Goal: Transaction & Acquisition: Purchase product/service

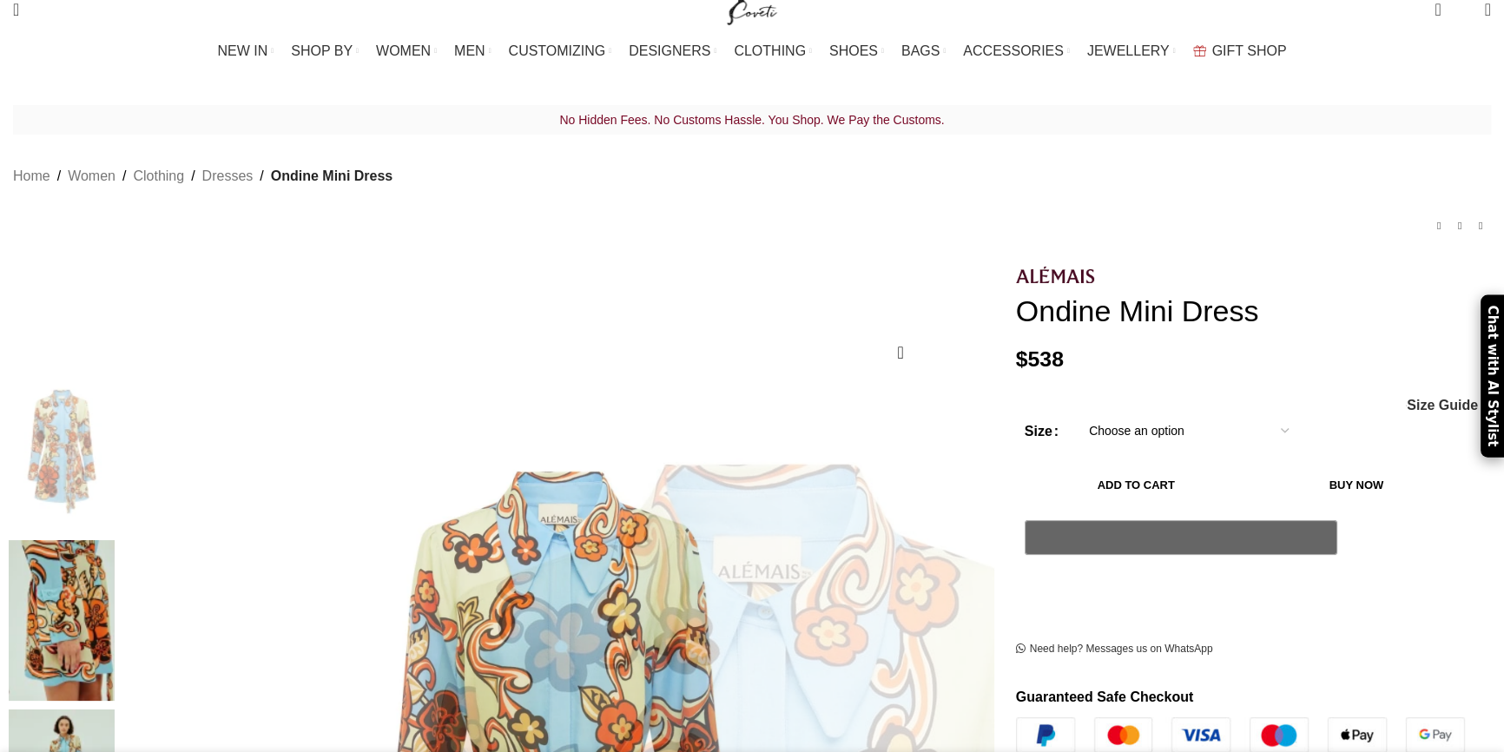
scroll to position [315, 0]
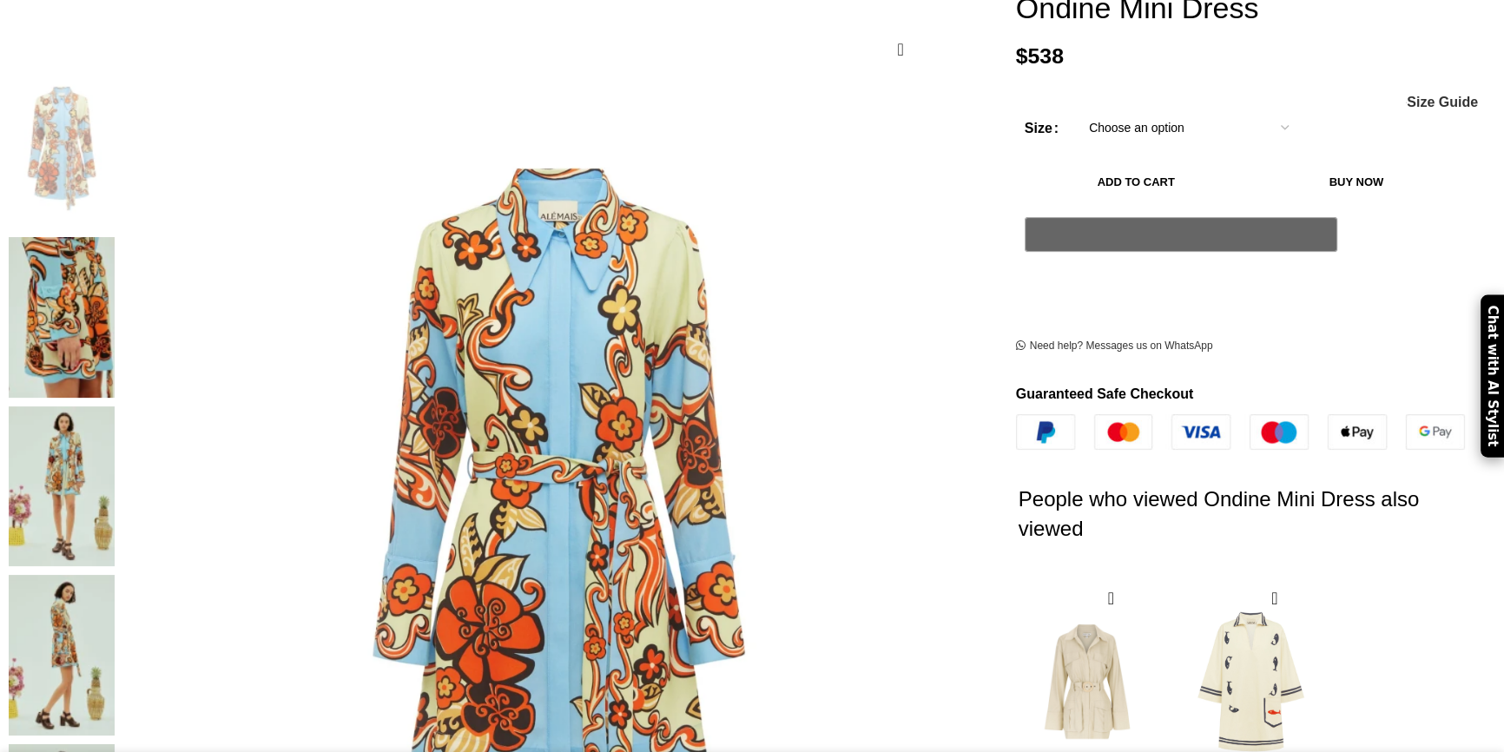
click at [115, 406] on img at bounding box center [62, 486] width 106 height 161
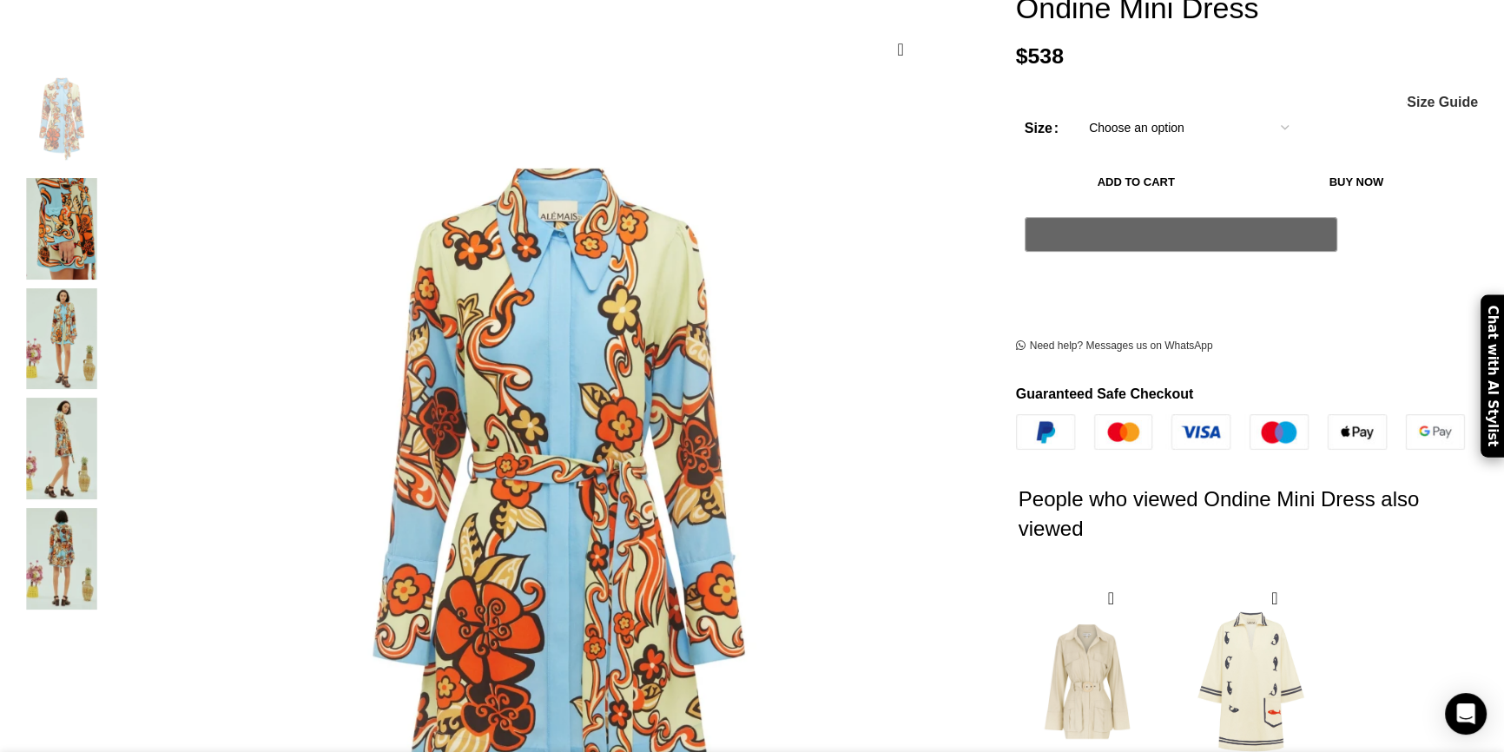
scroll to position [0, 548]
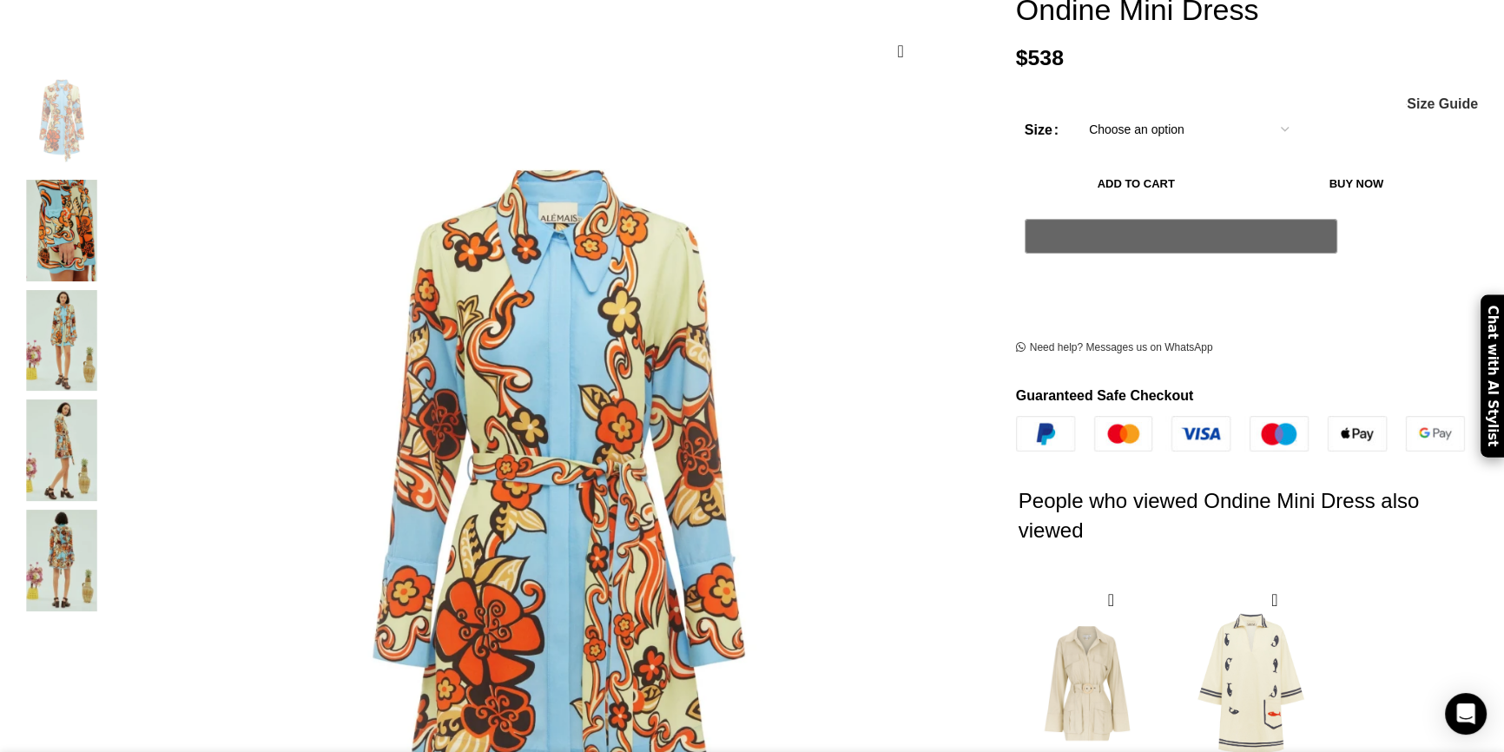
click at [115, 334] on img "3 / 5" at bounding box center [62, 341] width 106 height 102
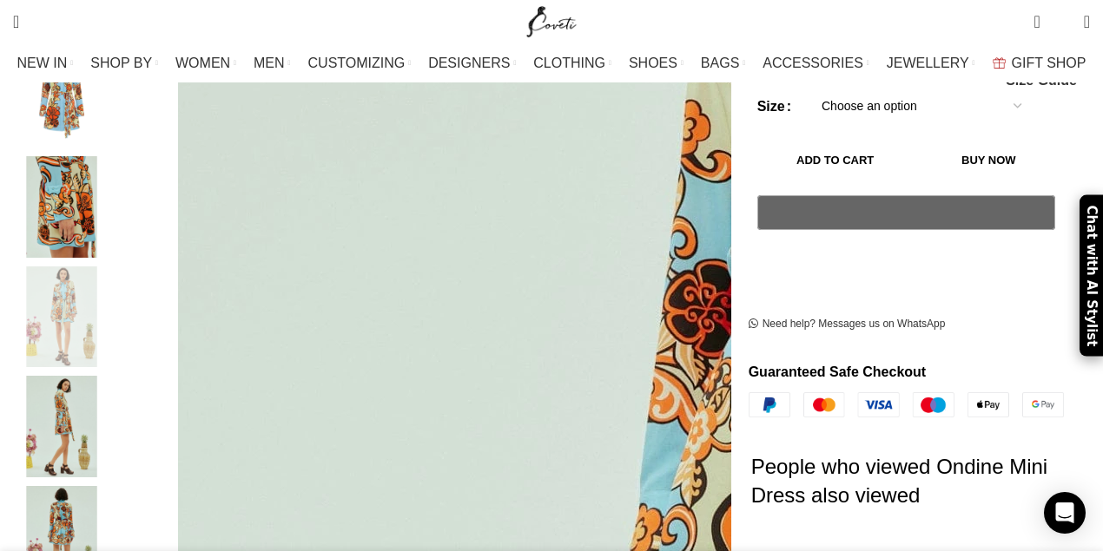
scroll to position [0, 1097]
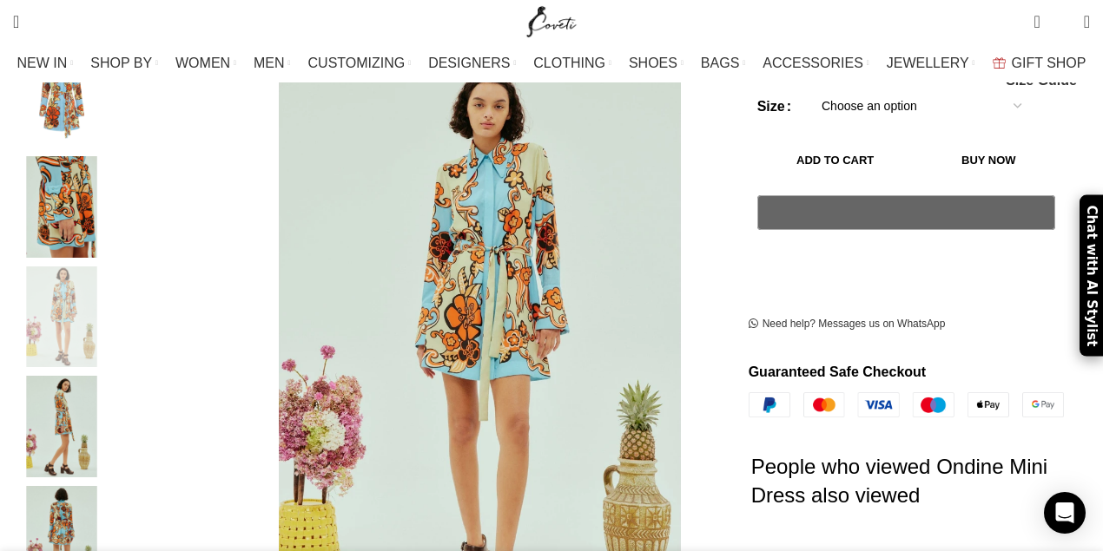
click at [90, 413] on img "4 / 5" at bounding box center [62, 427] width 106 height 102
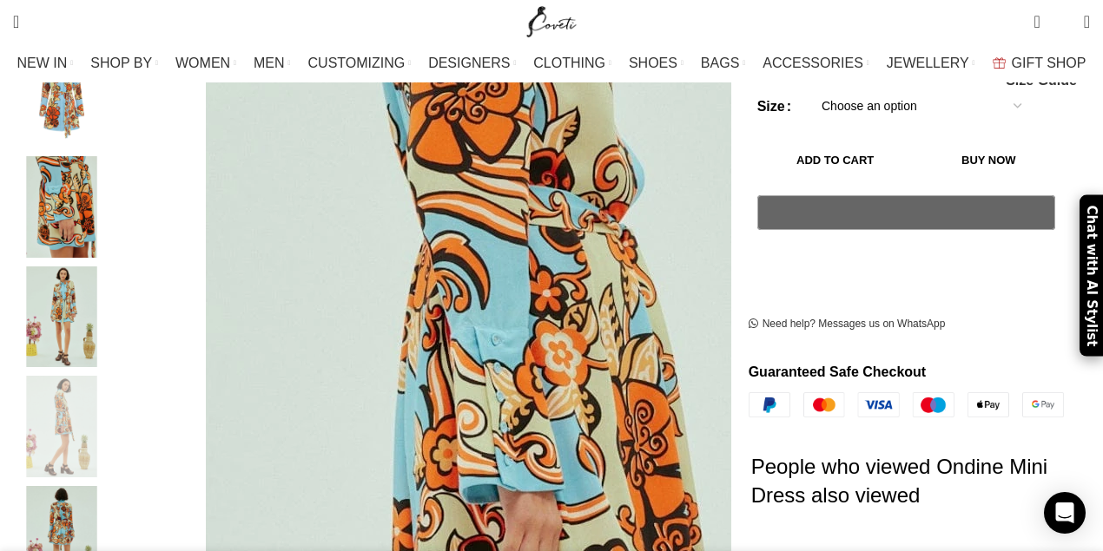
scroll to position [0, 1279]
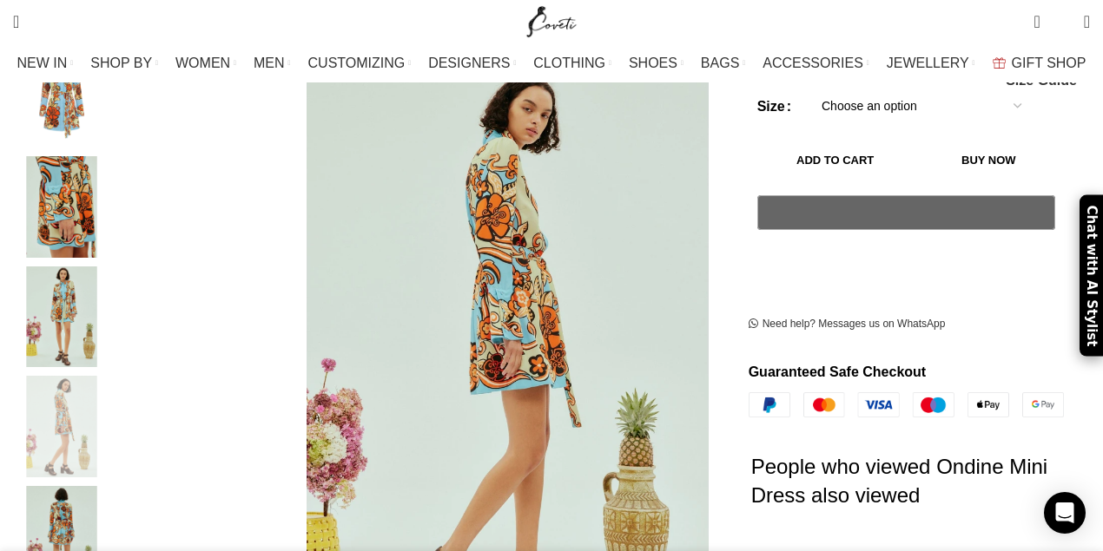
click at [89, 504] on img "5 / 5" at bounding box center [62, 537] width 106 height 102
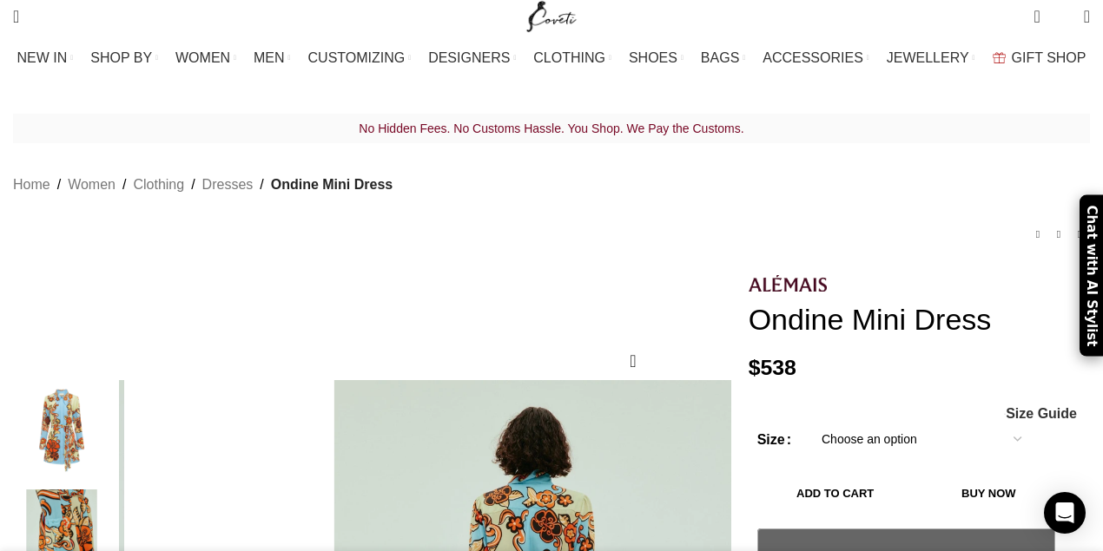
scroll to position [0, 0]
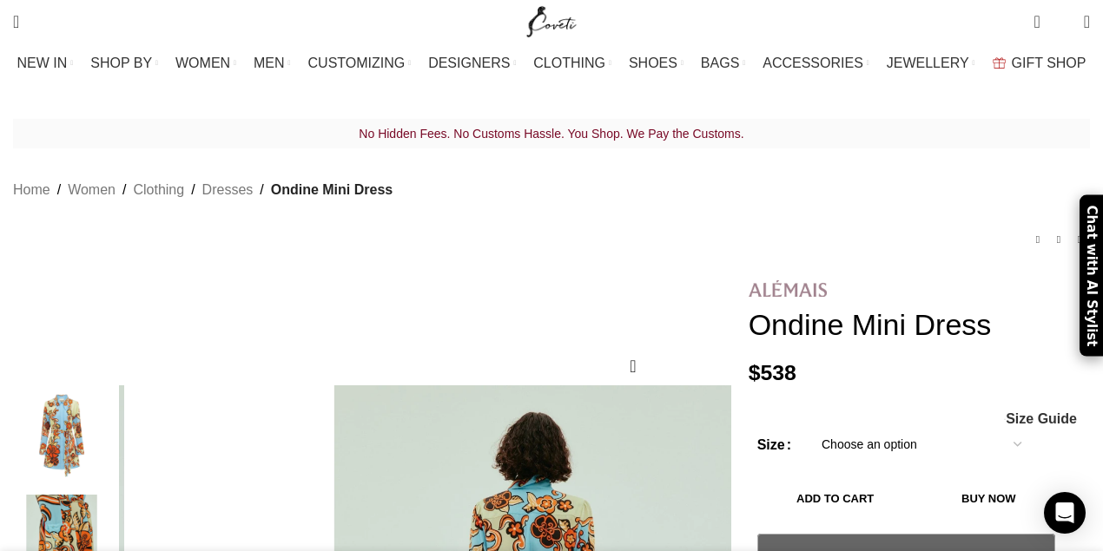
drag, startPoint x: 1000, startPoint y: 301, endPoint x: 759, endPoint y: 259, distance: 245.2
copy div "Ondine Mini Dress"
click at [808, 307] on h1 "Ondine Mini Dress" at bounding box center [919, 325] width 341 height 36
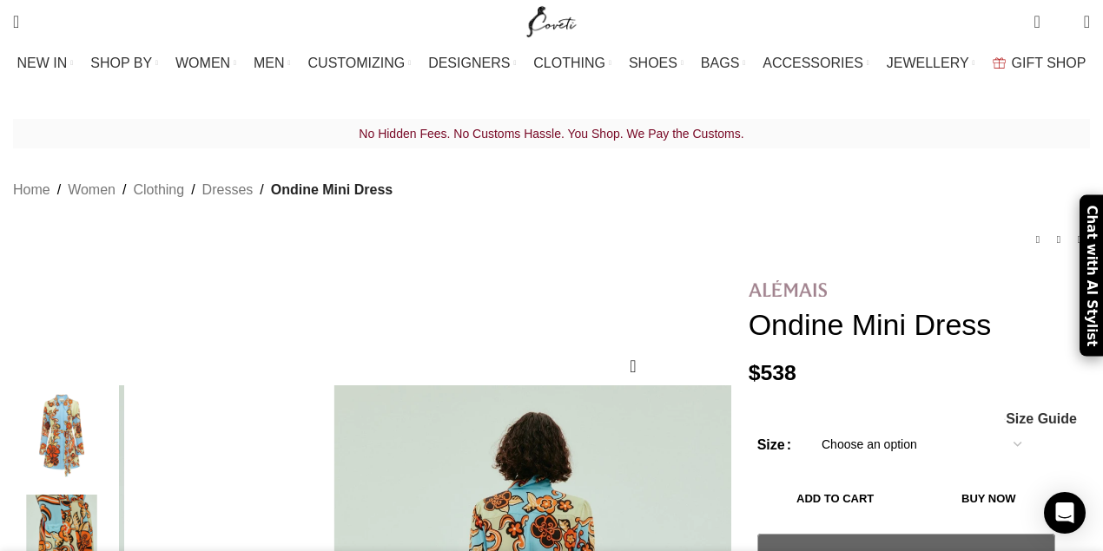
drag, startPoint x: 1002, startPoint y: 300, endPoint x: 750, endPoint y: 267, distance: 253.9
copy div "Ondine Mini Dress"
click at [1014, 314] on h1 "Ondine Mini Dress" at bounding box center [919, 325] width 341 height 36
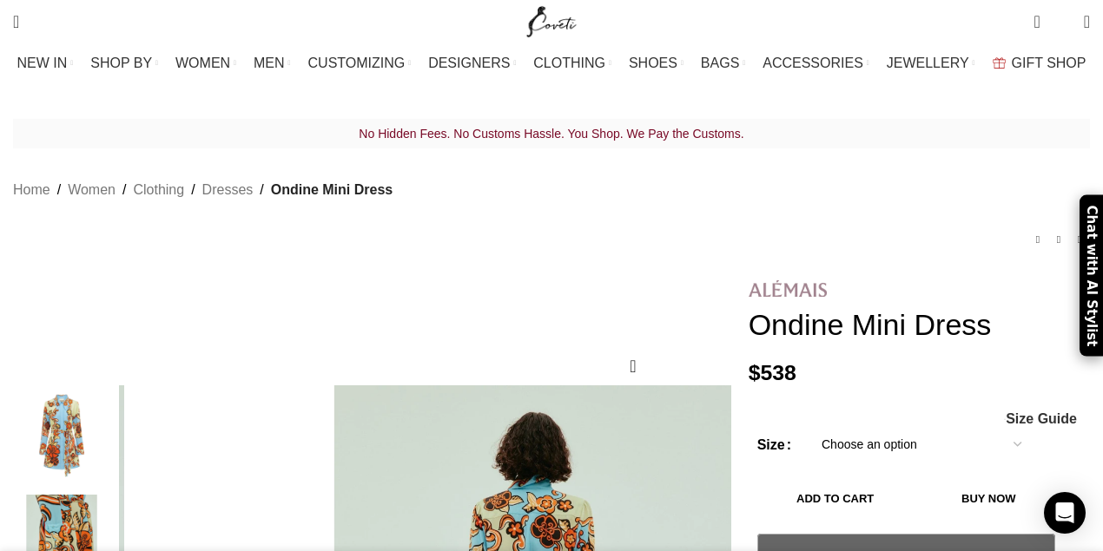
drag, startPoint x: 1008, startPoint y: 295, endPoint x: 747, endPoint y: 261, distance: 263.7
copy div "Ondine Mini Dress"
